Goal: Task Accomplishment & Management: Complete application form

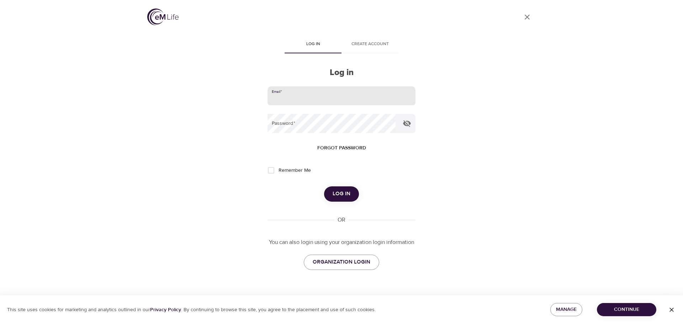
click at [326, 93] on input "email" at bounding box center [341, 95] width 148 height 19
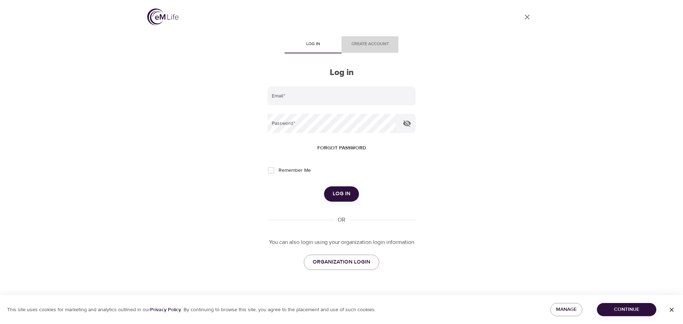
click at [365, 47] on span "Create account" at bounding box center [370, 44] width 48 height 7
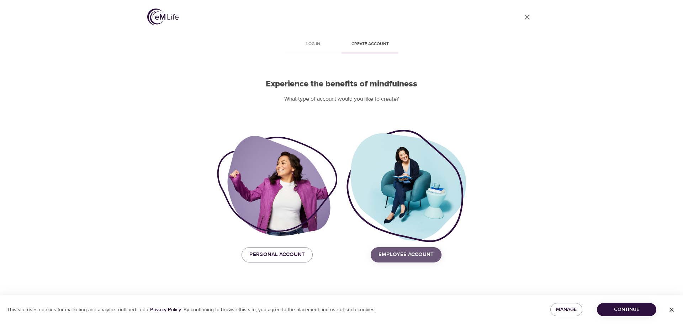
click at [396, 255] on span "Employee Account" at bounding box center [405, 254] width 55 height 9
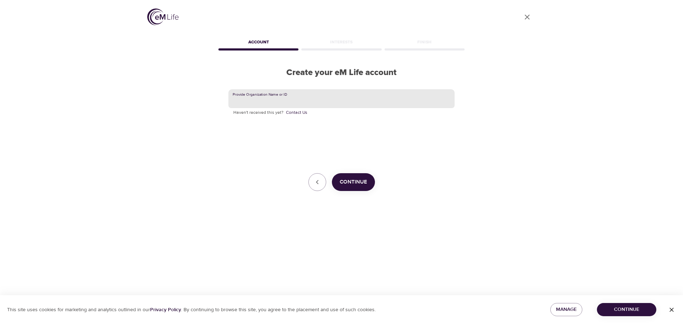
click at [273, 98] on input "text" at bounding box center [341, 98] width 226 height 19
type input "Hawkes Learning"
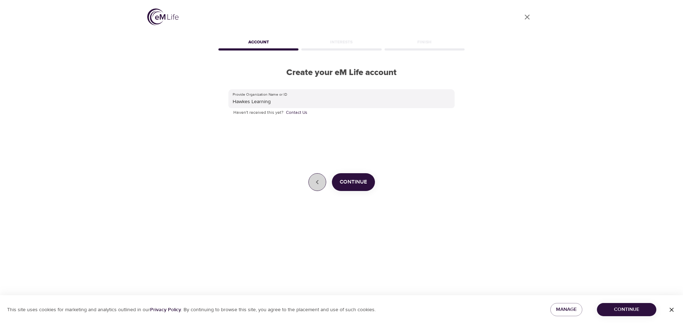
click at [312, 181] on button "button" at bounding box center [317, 182] width 18 height 18
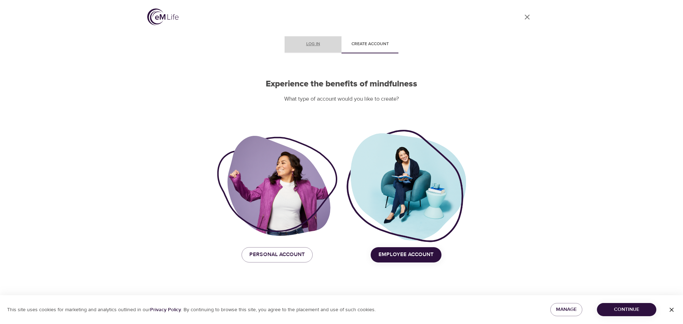
click at [311, 45] on span "Log in" at bounding box center [313, 44] width 48 height 7
